Goal: Task Accomplishment & Management: Complete application form

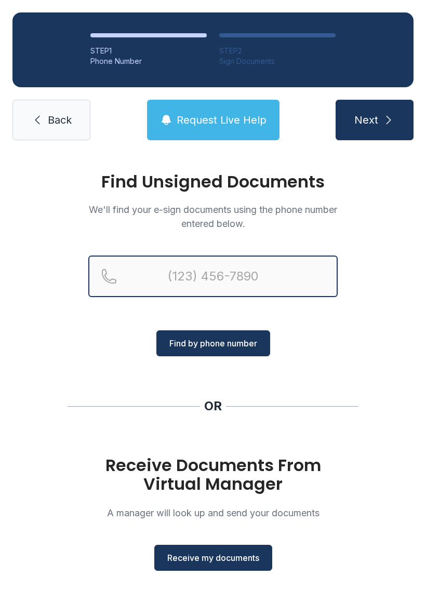
click at [226, 268] on input "Reservation phone number" at bounding box center [212, 277] width 249 height 42
type input "("
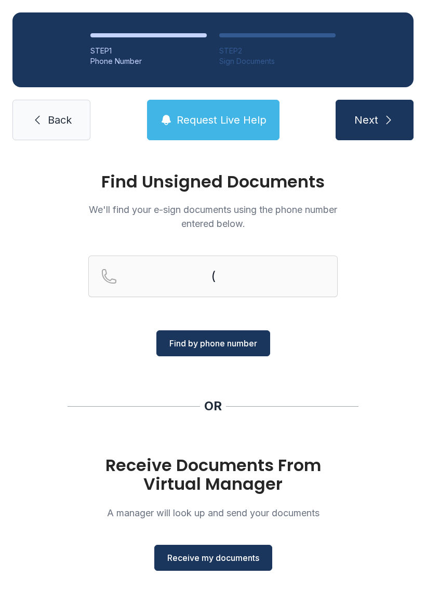
click at [389, 240] on div "Find Unsigned Documents We'll find your e-sign documents using the phone number…" at bounding box center [213, 383] width 426 height 460
click at [48, 125] on span "Back" at bounding box center [60, 120] width 24 height 15
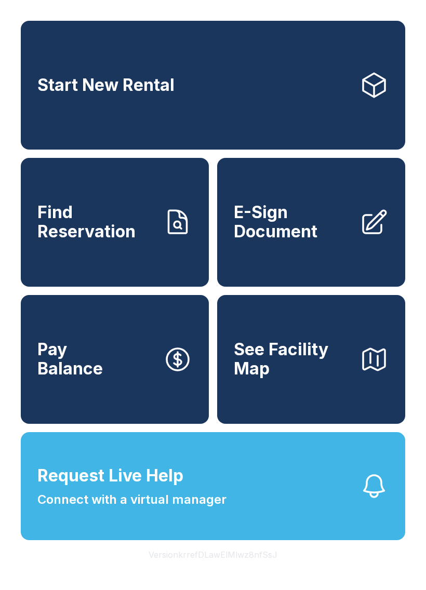
click at [307, 241] on span "E-Sign Document" at bounding box center [292, 222] width 117 height 38
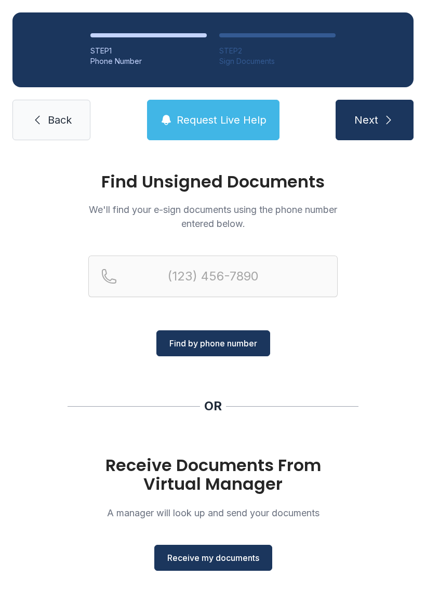
click at [232, 559] on span "Receive my documents" at bounding box center [213, 558] width 92 height 12
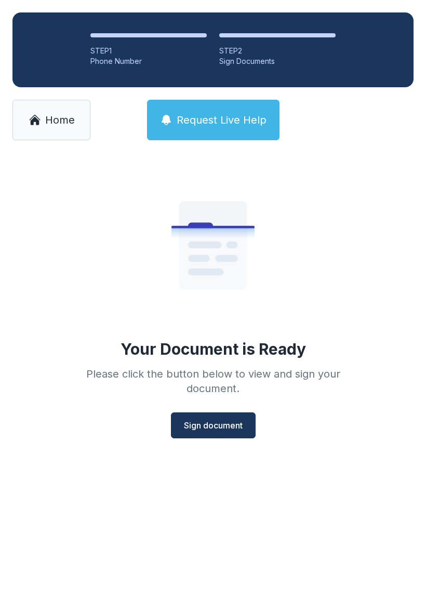
click at [213, 425] on span "Sign document" at bounding box center [213, 425] width 59 height 12
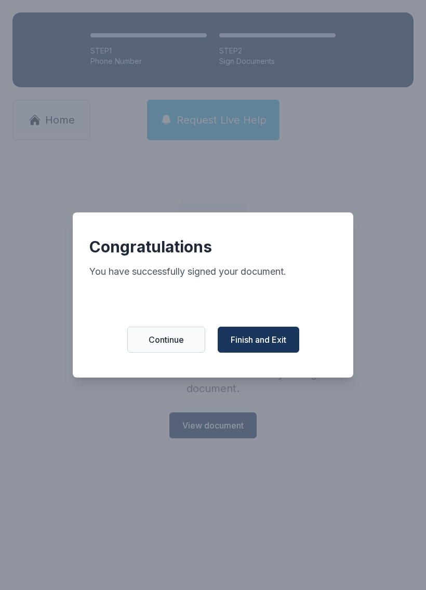
click at [158, 344] on span "Continue" at bounding box center [166, 340] width 35 height 12
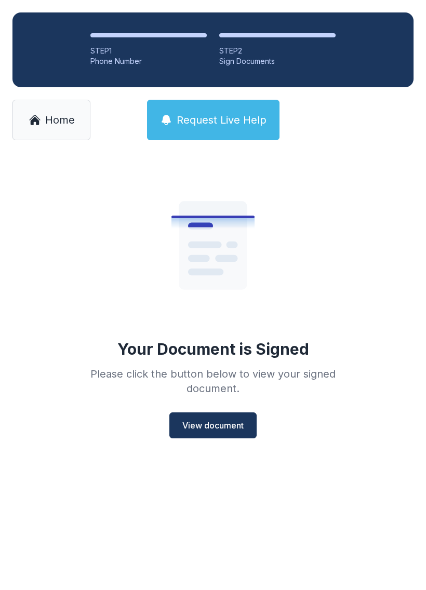
click at [229, 419] on span "View document" at bounding box center [212, 425] width 61 height 12
